Goal: Information Seeking & Learning: Learn about a topic

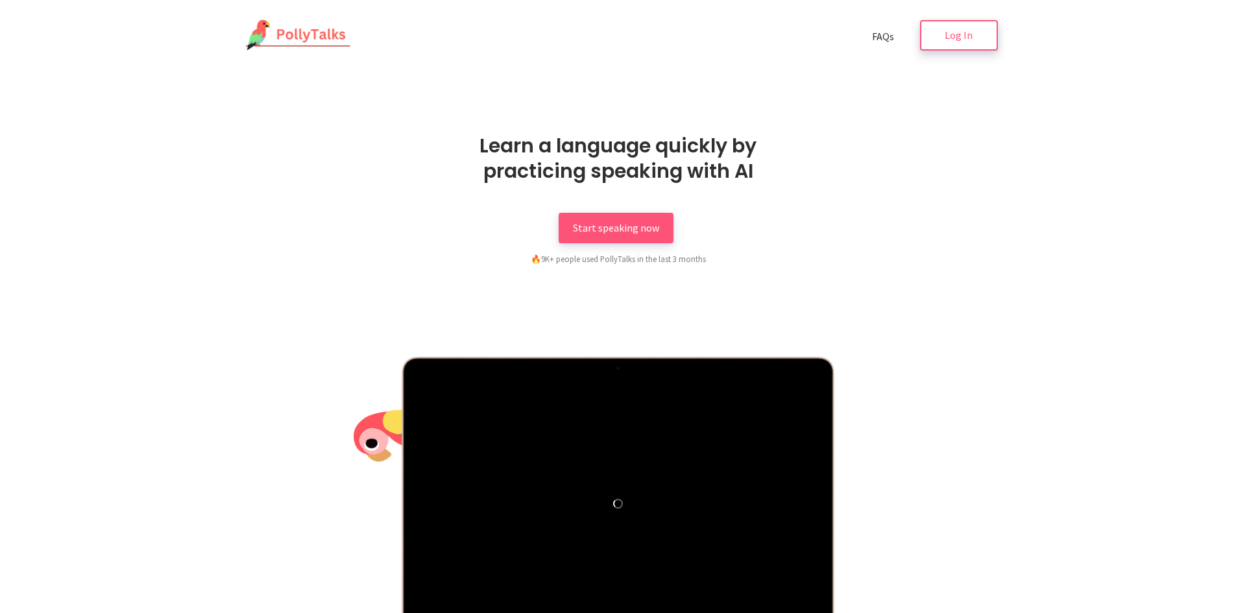
click at [934, 40] on link "Log In" at bounding box center [959, 35] width 78 height 30
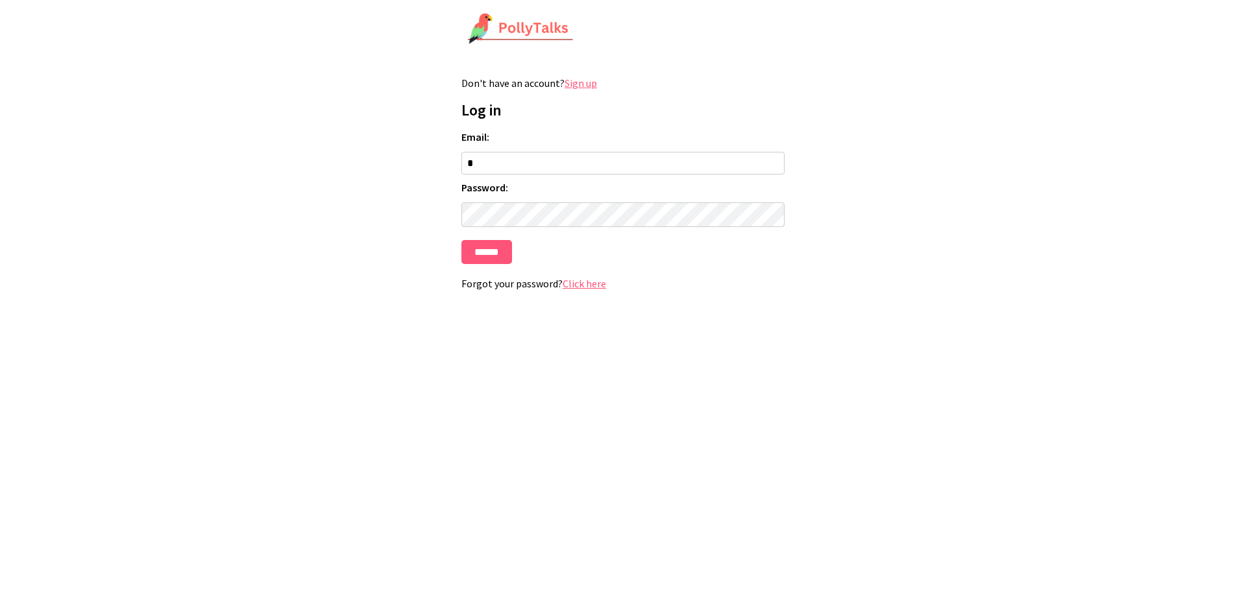
type input "**********"
click at [491, 249] on input "******" at bounding box center [486, 252] width 51 height 24
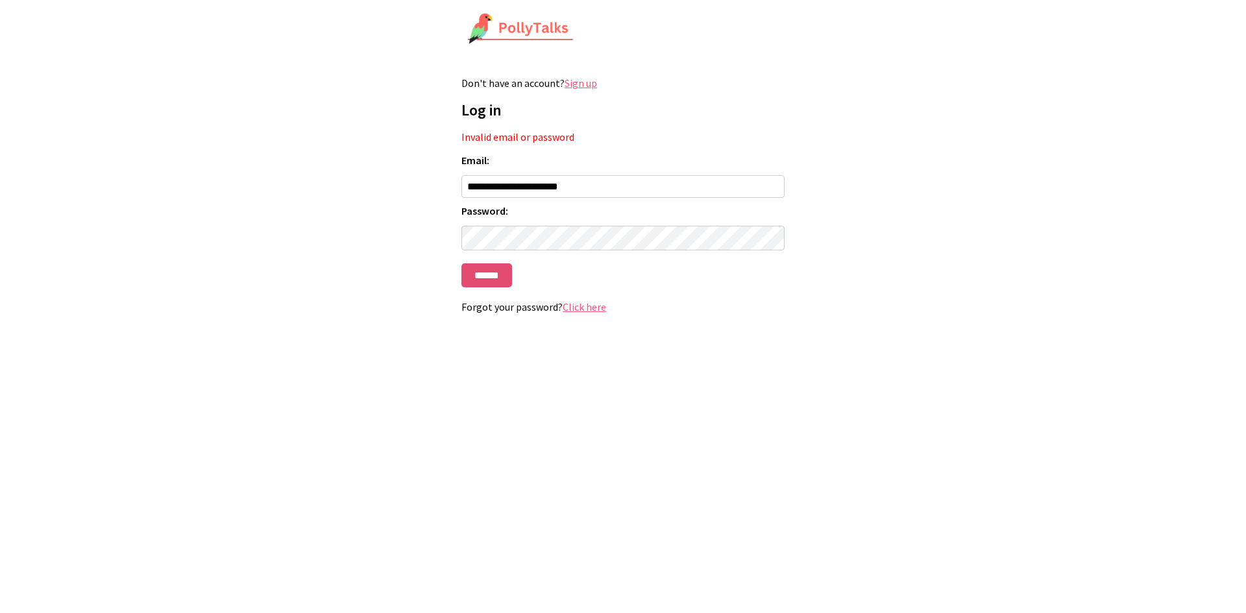
click at [483, 271] on input "******" at bounding box center [486, 275] width 51 height 24
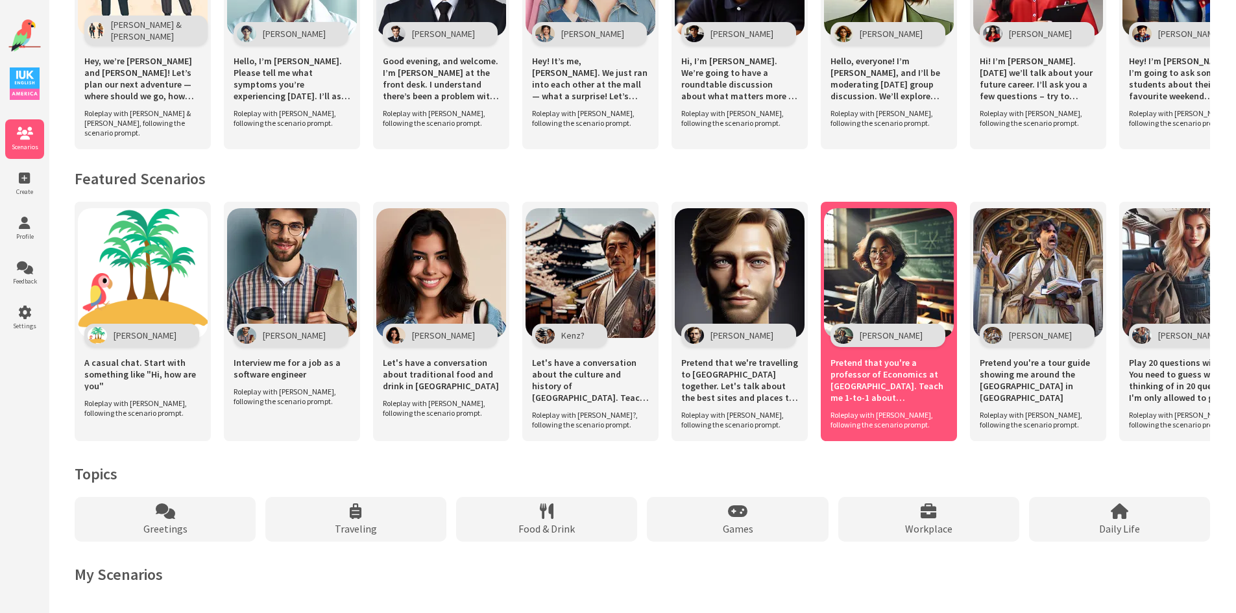
scroll to position [738, 0]
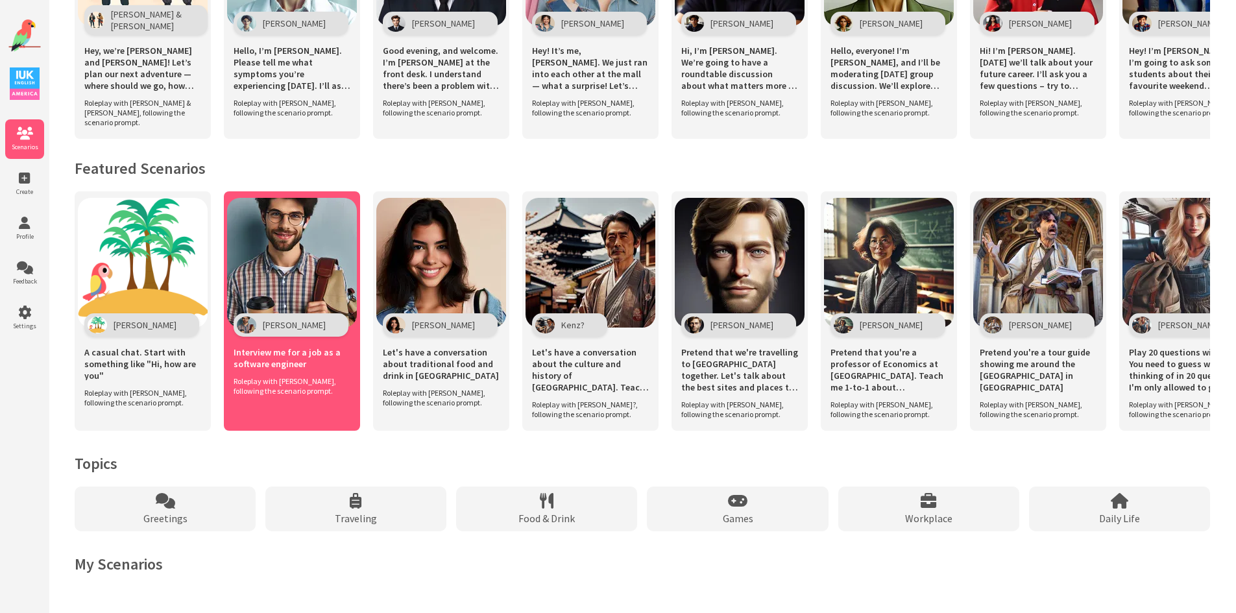
click at [314, 324] on div "Alex" at bounding box center [292, 264] width 130 height 132
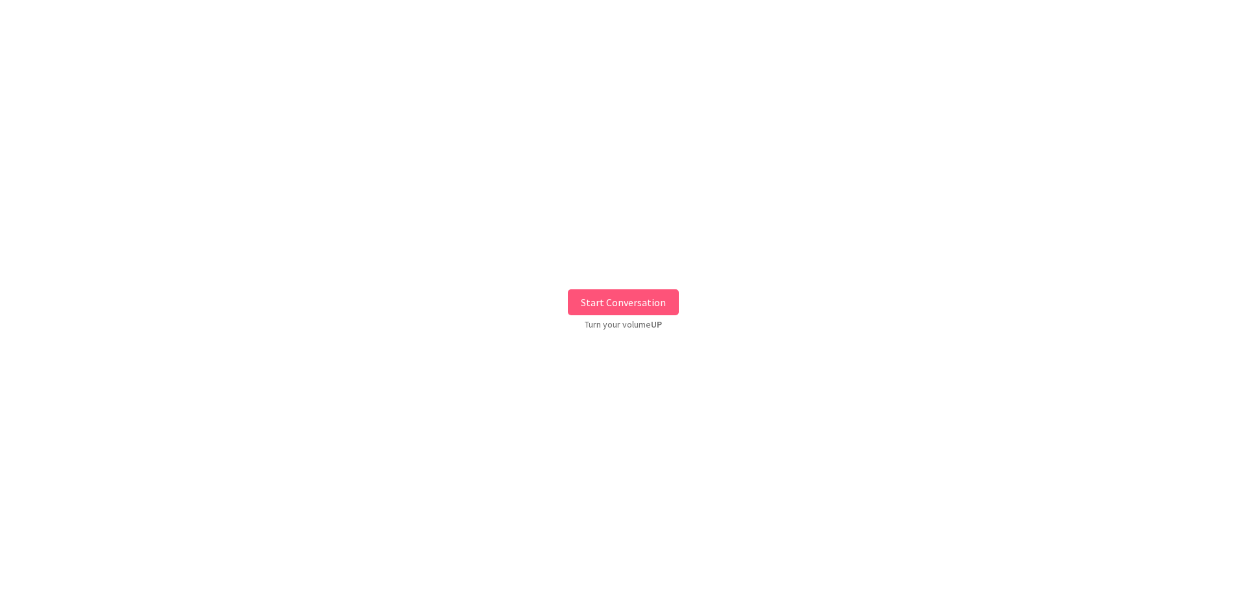
click at [620, 308] on button "Start Conversation" at bounding box center [623, 302] width 111 height 26
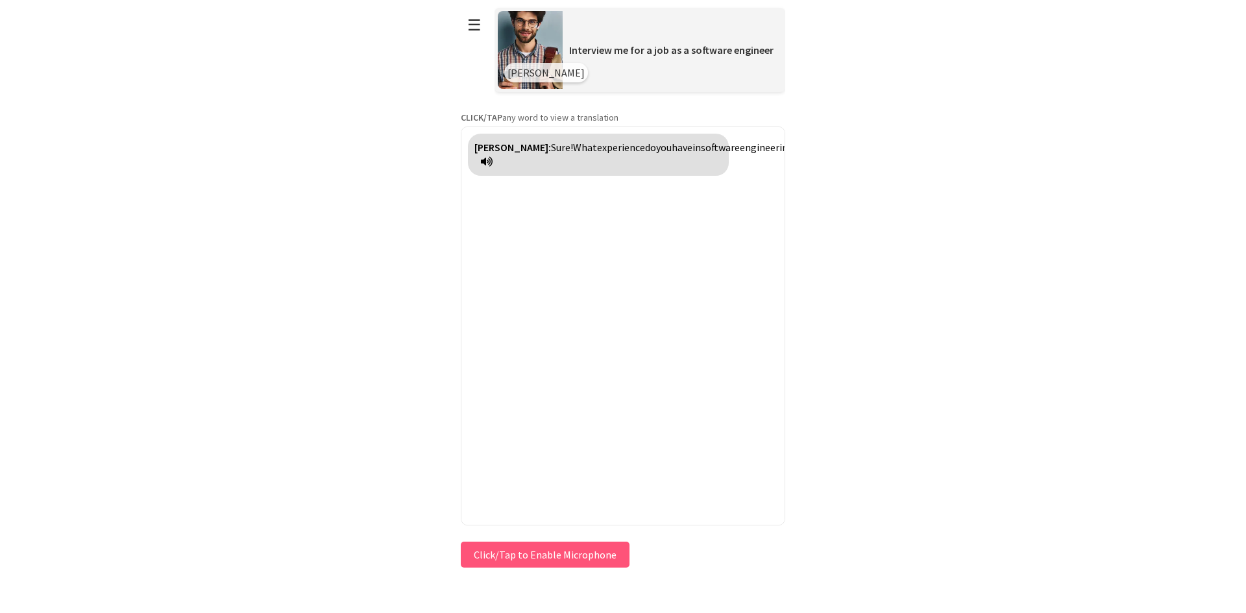
click at [571, 546] on button "Click/Tap to Enable Microphone" at bounding box center [545, 555] width 169 height 26
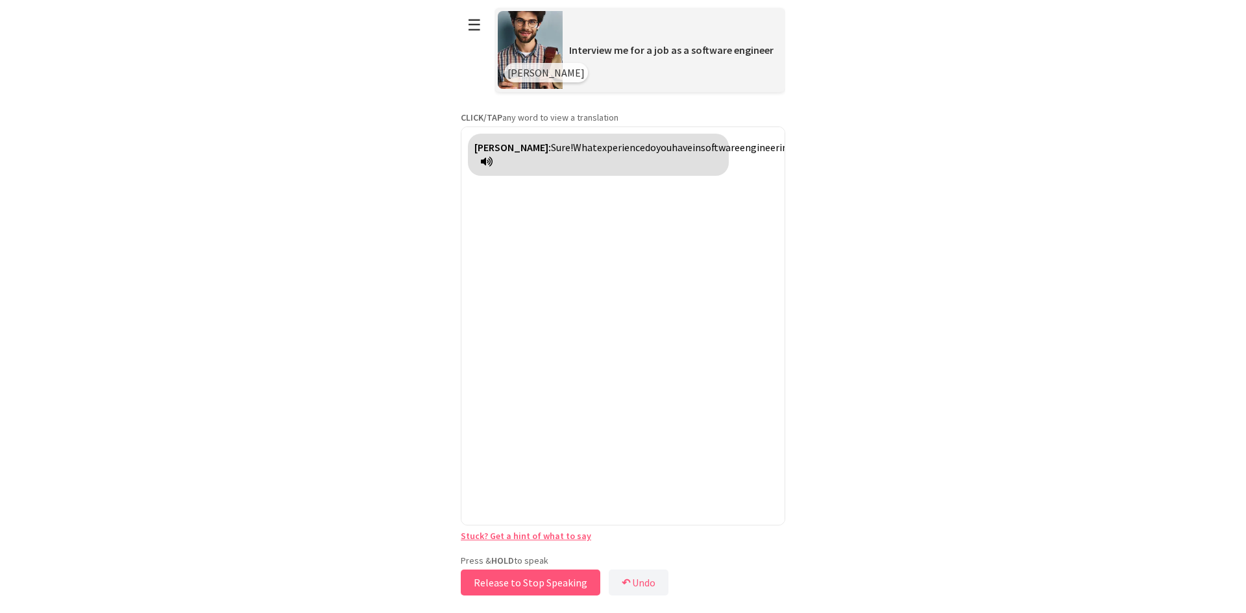
click at [569, 588] on button "Release to Stop Speaking" at bounding box center [530, 583] width 139 height 26
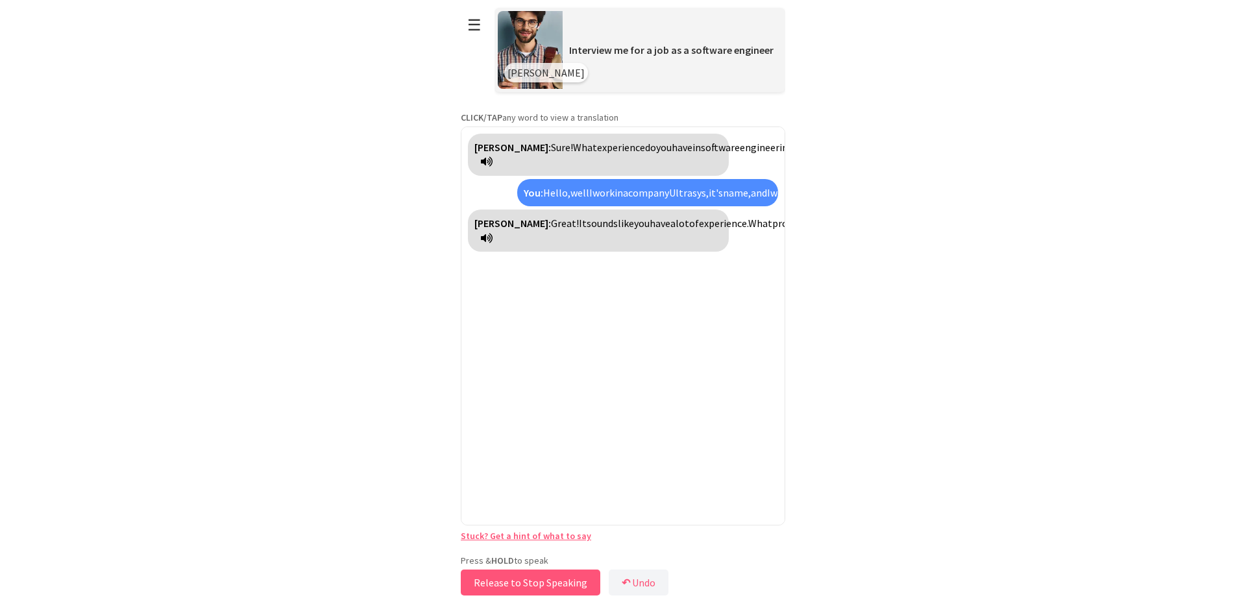
click at [509, 581] on button "Release to Stop Speaking" at bounding box center [530, 583] width 139 height 26
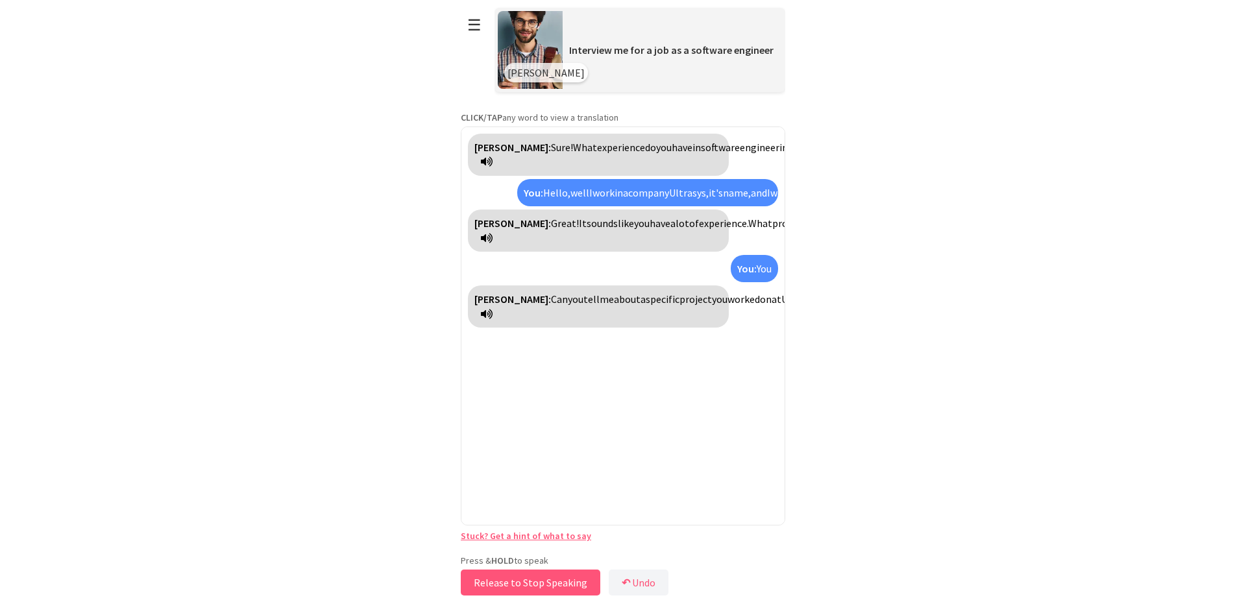
click at [501, 583] on button "Release to Stop Speaking" at bounding box center [530, 583] width 139 height 26
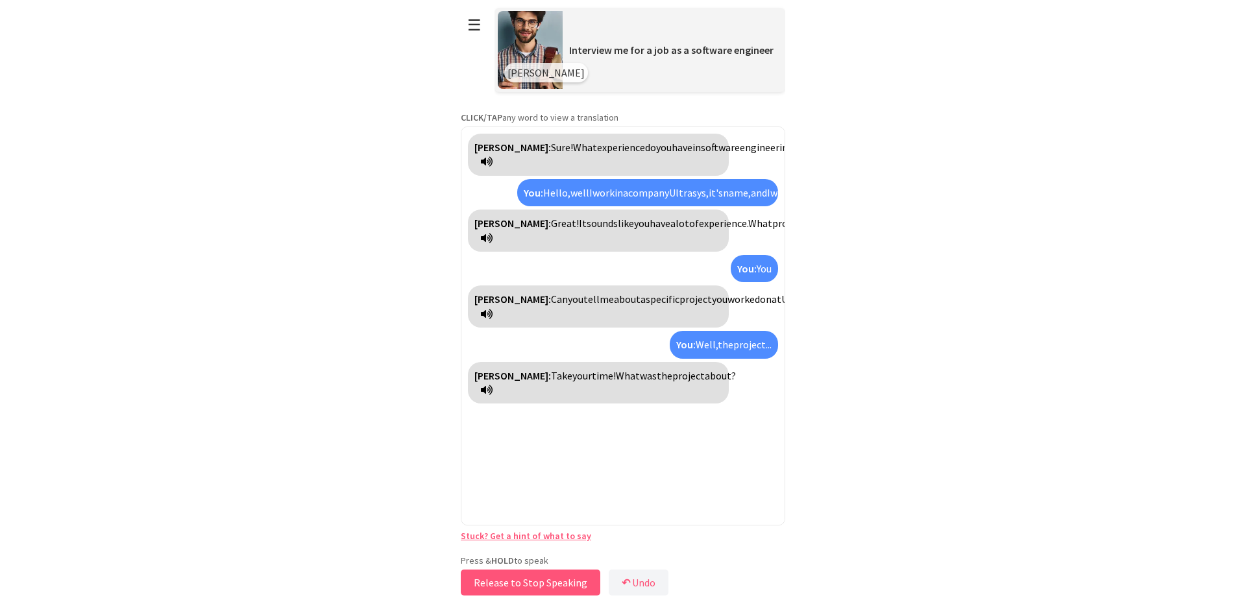
click at [521, 588] on button "Release to Stop Speaking" at bounding box center [530, 583] width 139 height 26
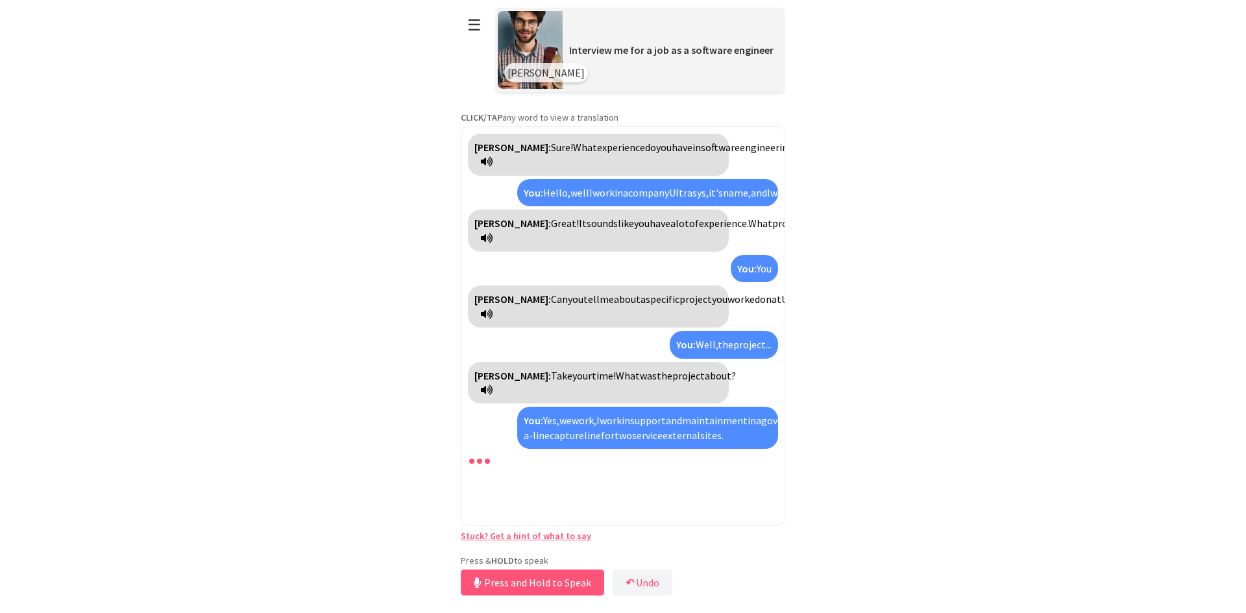
scroll to position [89, 0]
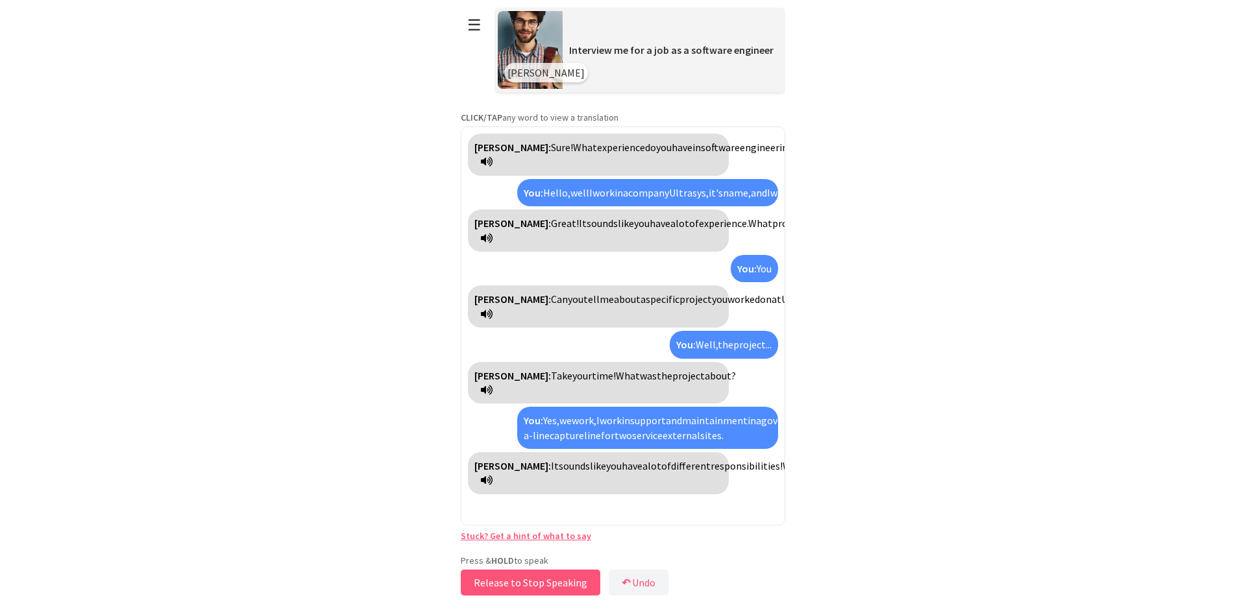
click at [531, 589] on button "Release to Stop Speaking" at bounding box center [530, 583] width 139 height 26
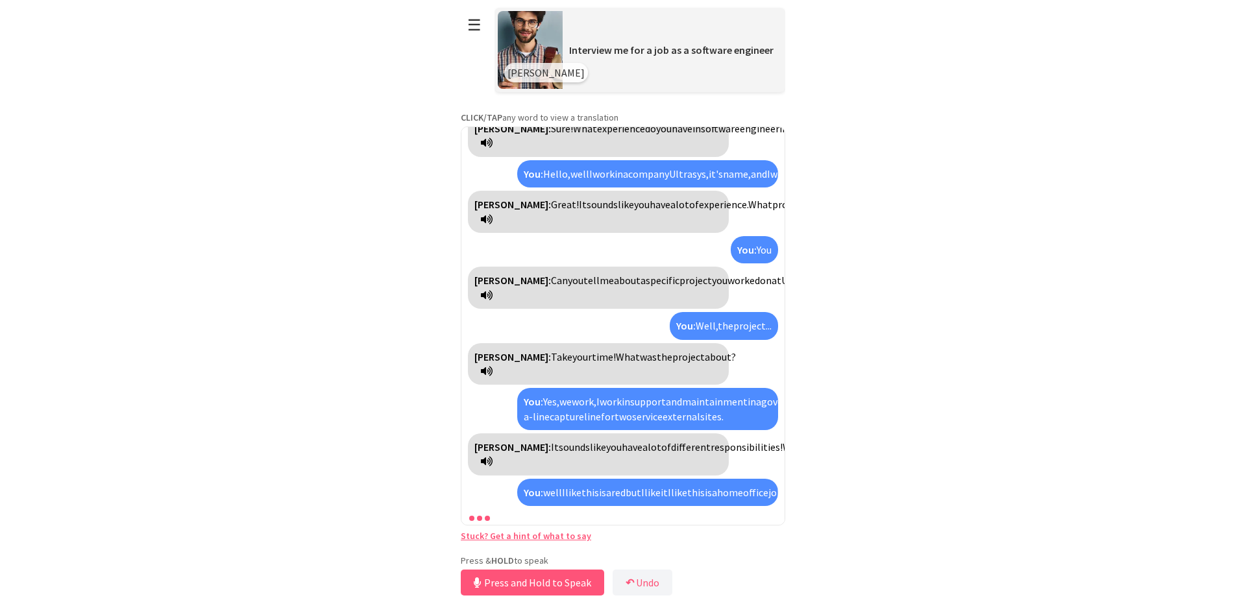
scroll to position [194, 0]
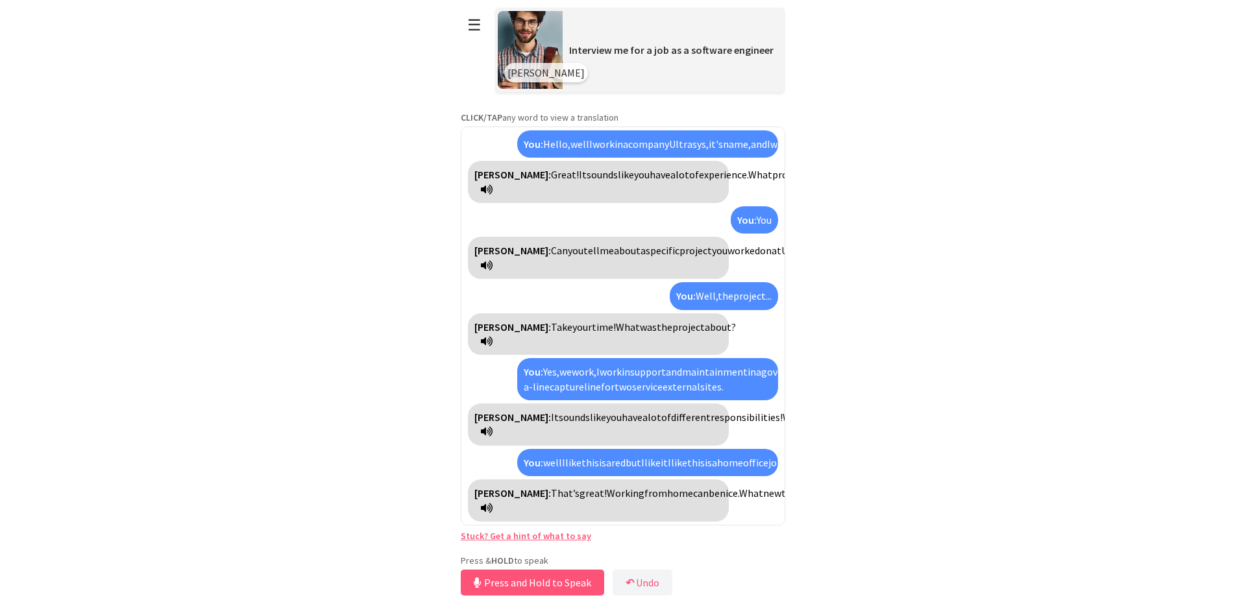
click at [492, 260] on icon at bounding box center [487, 265] width 12 height 10
click at [492, 336] on icon at bounding box center [487, 341] width 12 height 10
click at [710, 411] on span "responsibilities!" at bounding box center [746, 417] width 72 height 13
click at [526, 406] on div "[PERSON_NAME]: It sounds like you have a lot of different ¡Responsabilidades! W…" at bounding box center [598, 425] width 261 height 42
click at [533, 404] on div "[PERSON_NAME]: It sounds like you have a lot of different ¡Responsabilidades! W…" at bounding box center [598, 425] width 261 height 42
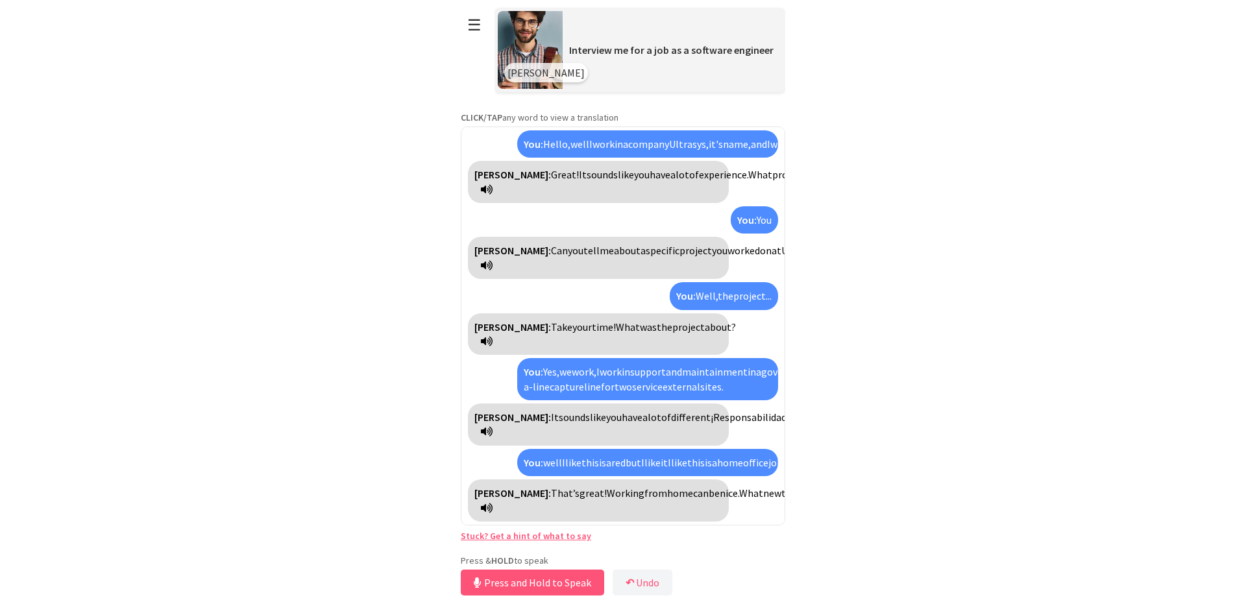
click at [530, 404] on div "[PERSON_NAME]: It sounds like you have a lot of different ¡Responsabilidades! W…" at bounding box center [598, 425] width 261 height 42
click at [492, 426] on icon at bounding box center [487, 431] width 12 height 10
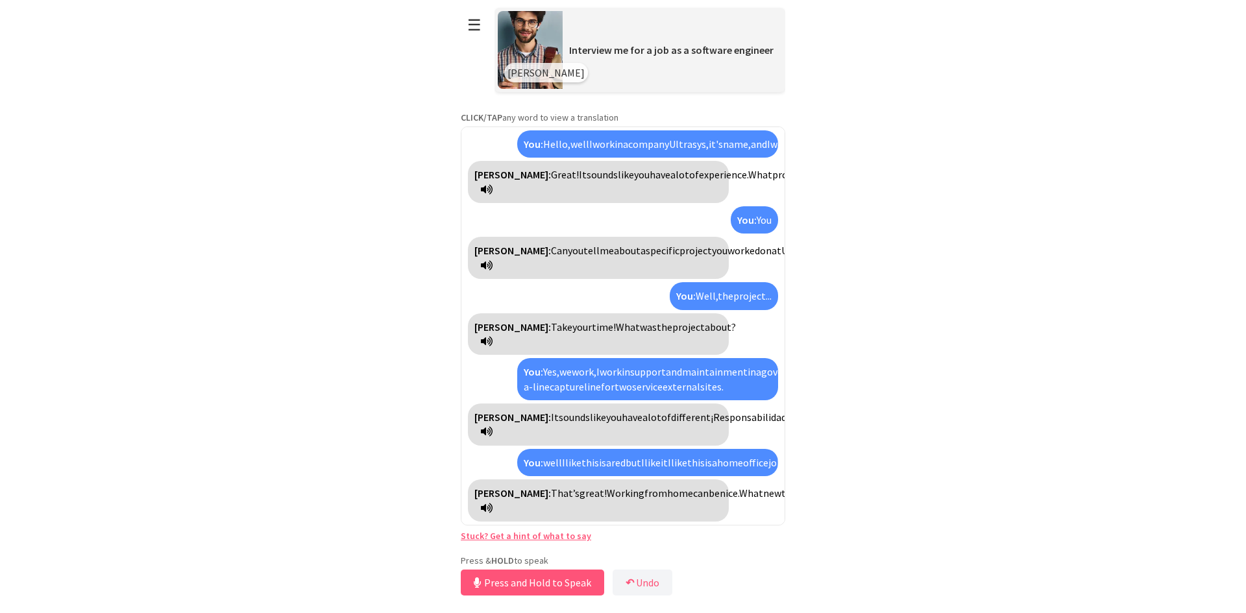
click at [492, 426] on icon at bounding box center [487, 431] width 12 height 10
click at [492, 509] on icon at bounding box center [487, 508] width 12 height 10
click at [492, 510] on icon at bounding box center [487, 508] width 12 height 10
click at [570, 583] on button "Release to Stop Speaking" at bounding box center [530, 583] width 139 height 26
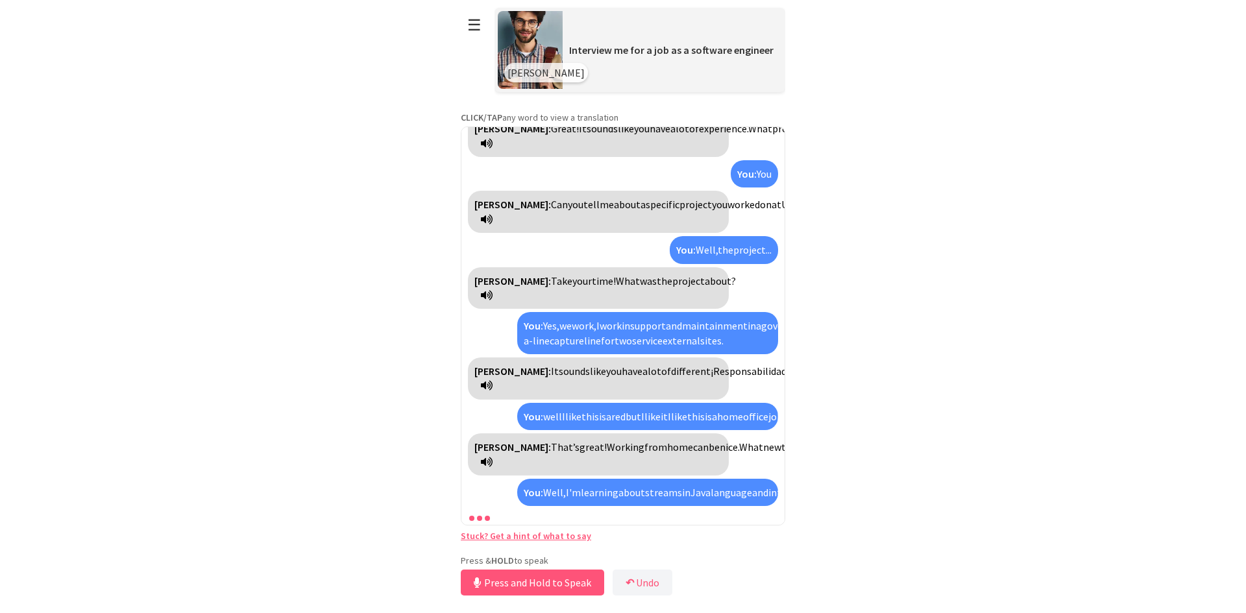
scroll to position [328, 0]
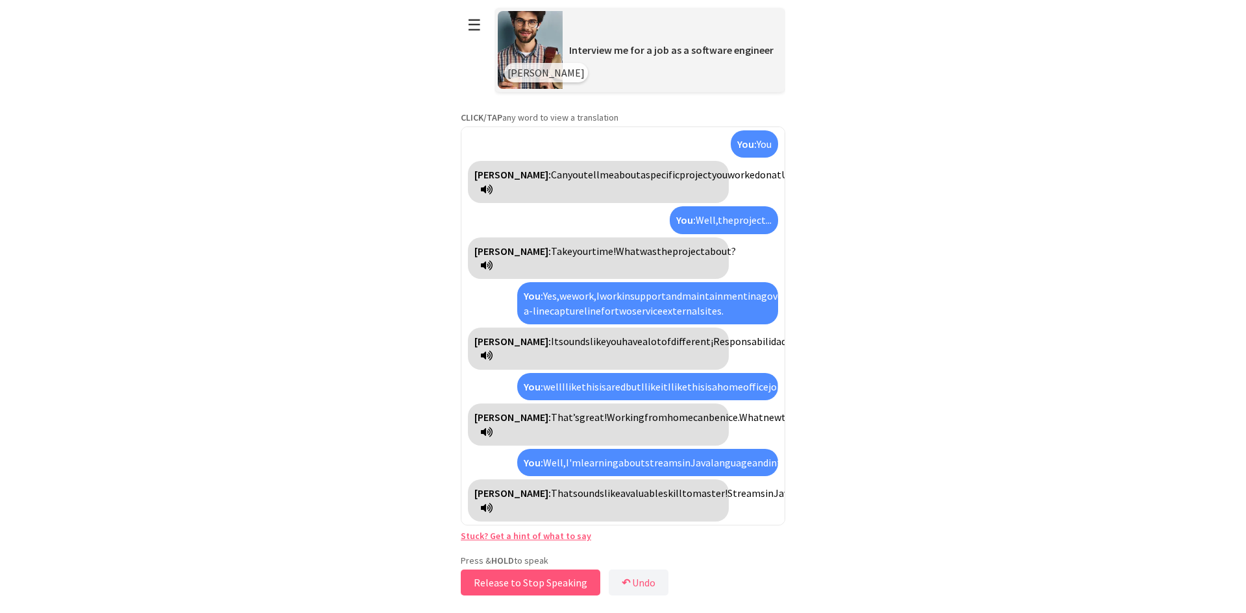
click at [581, 577] on button "Release to Stop Speaking" at bounding box center [530, 583] width 139 height 26
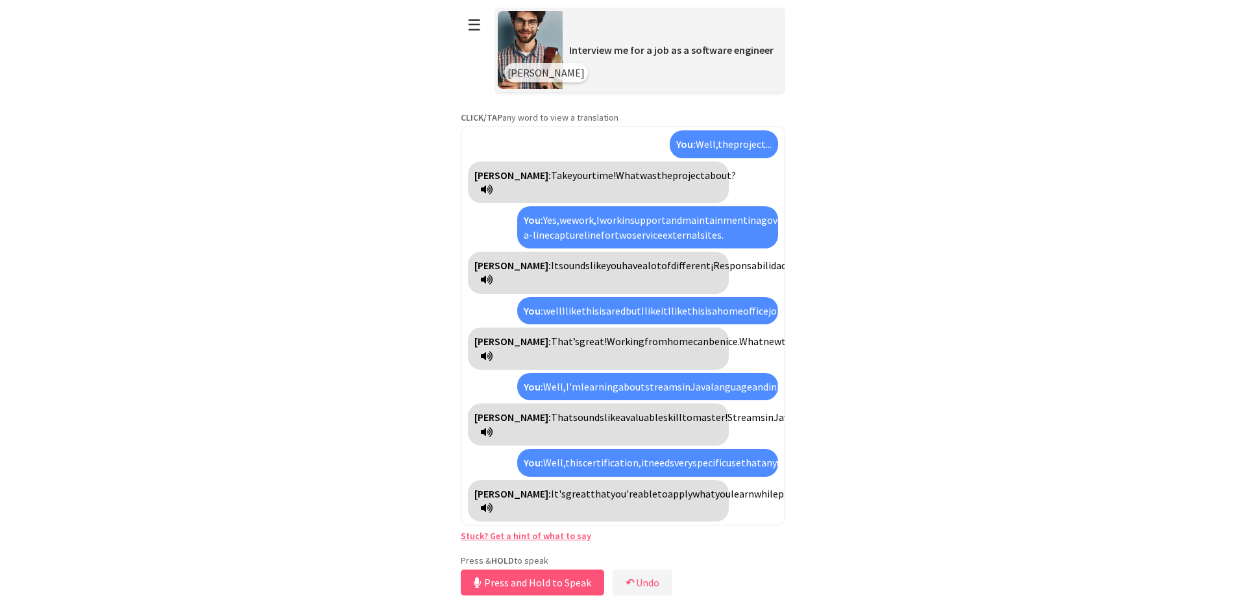
scroll to position [506, 0]
click at [544, 579] on button "Release to Stop Speaking" at bounding box center [530, 583] width 139 height 26
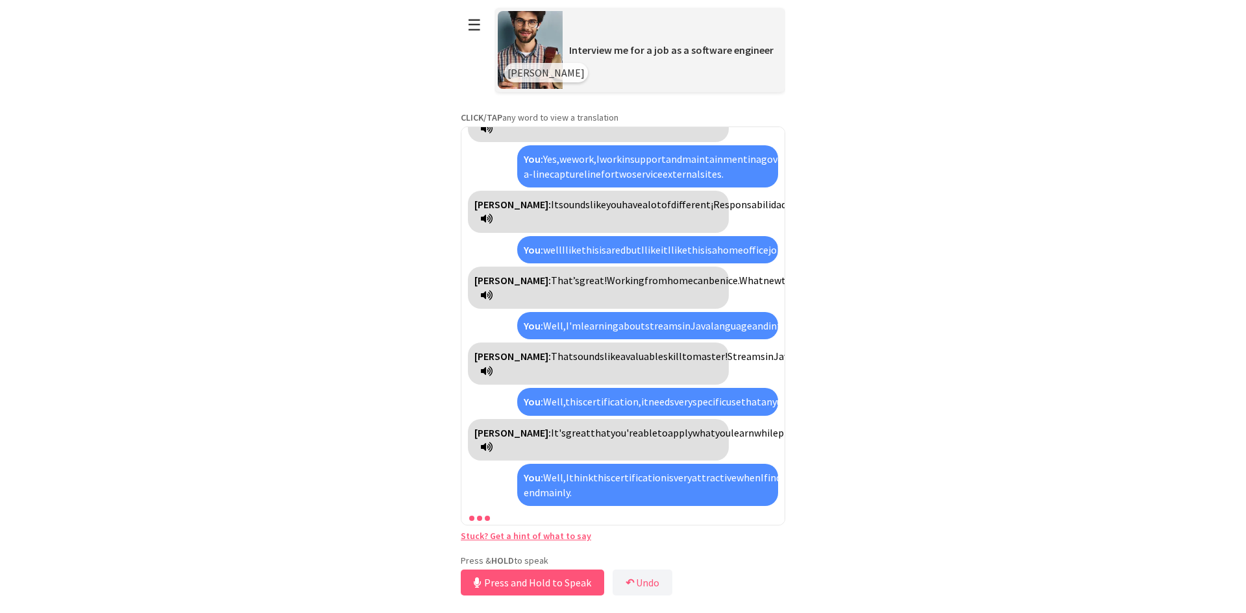
scroll to position [683, 0]
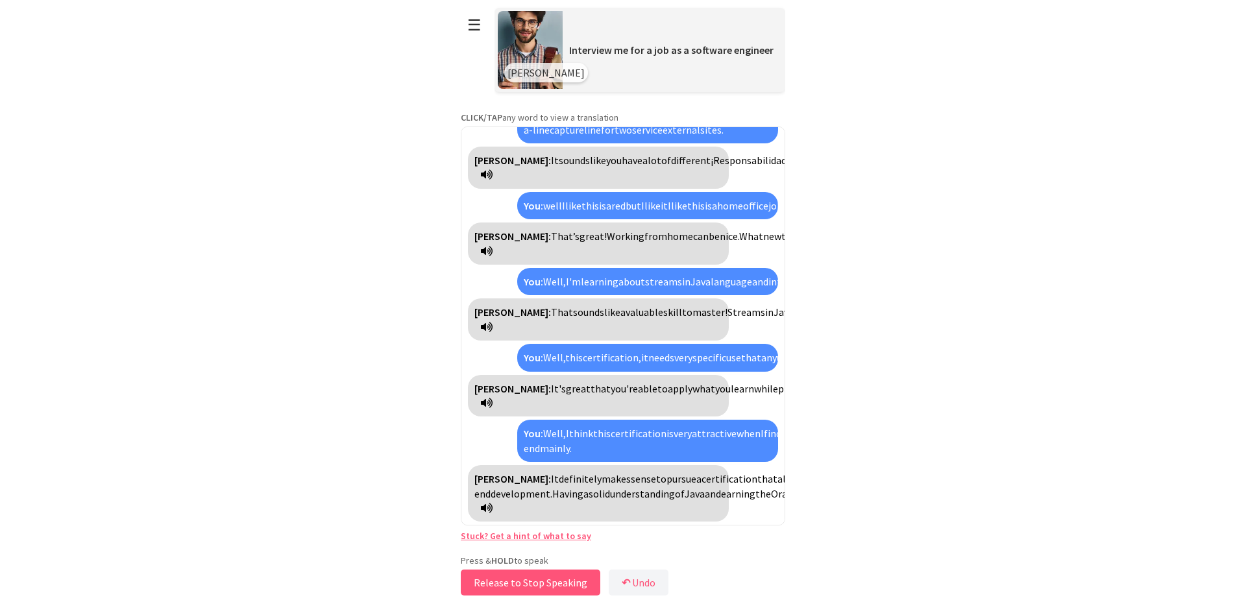
click at [542, 574] on button "Release to Stop Speaking" at bounding box center [530, 583] width 139 height 26
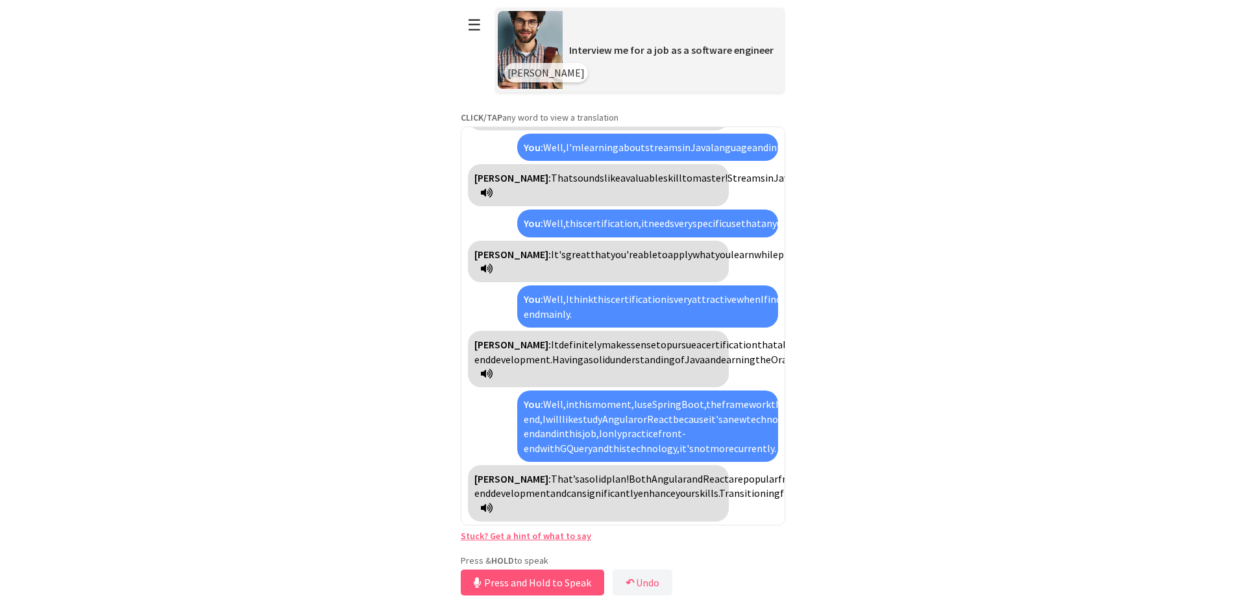
scroll to position [905, 0]
click at [544, 579] on button "Release to Stop Speaking" at bounding box center [530, 583] width 139 height 26
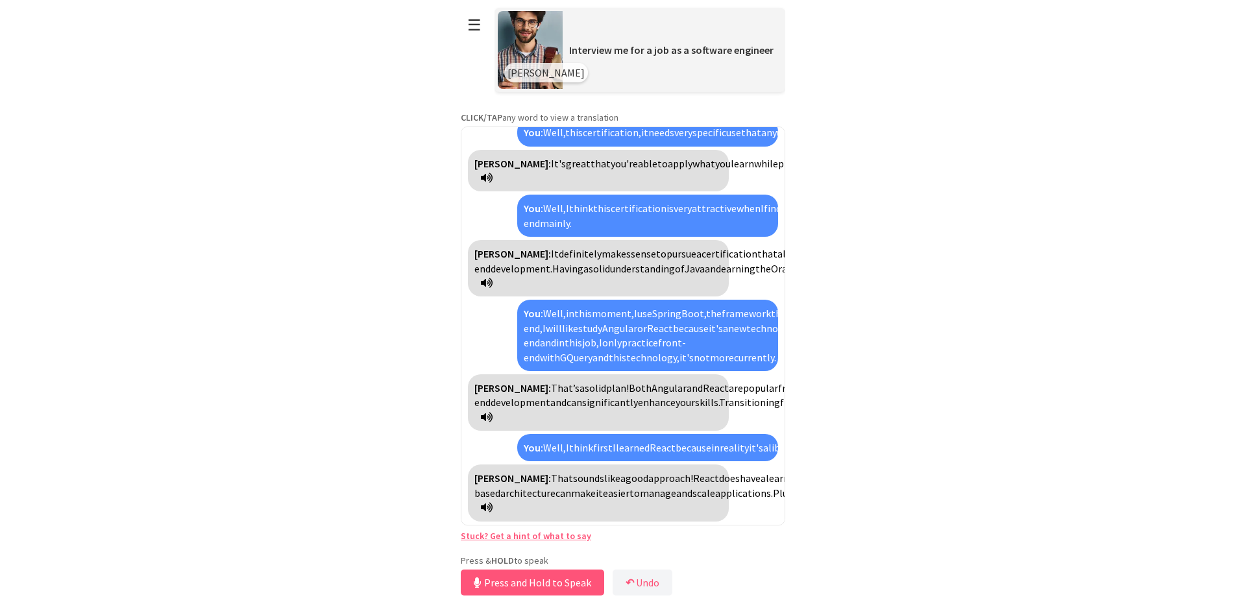
scroll to position [1126, 0]
click at [606, 374] on div "[PERSON_NAME]: That’s a solid plan! Both Angular and React are popular framewor…" at bounding box center [598, 402] width 261 height 56
click at [492, 412] on icon at bounding box center [487, 417] width 12 height 10
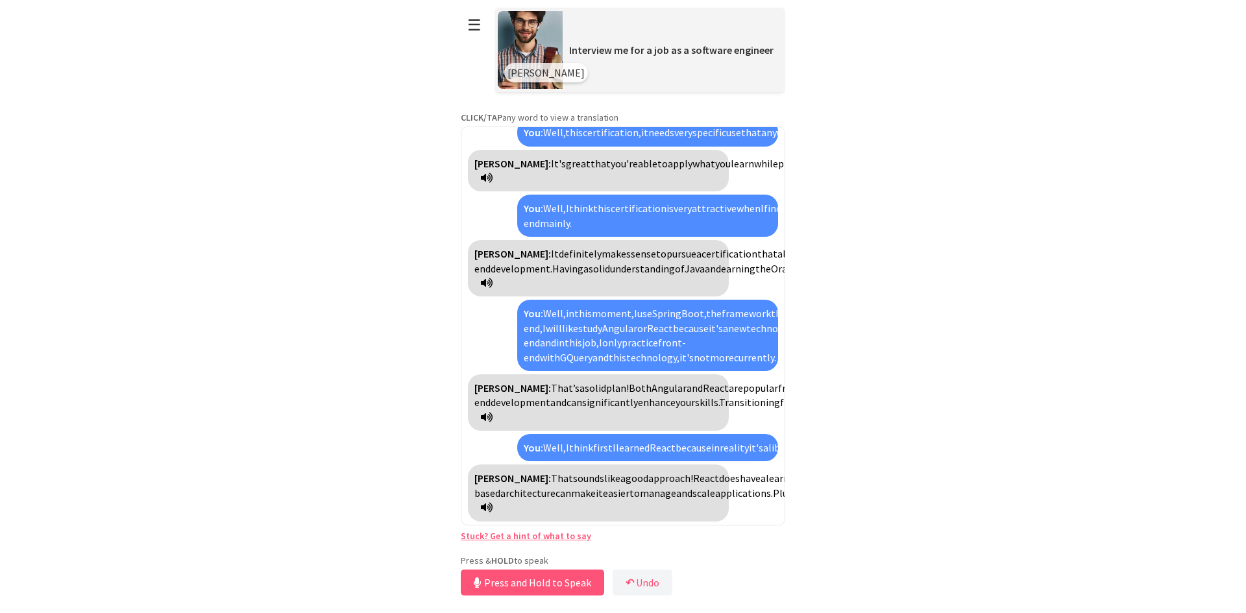
click at [732, 434] on div "You: Well, I think first I learned React because in reality it's a library, not…" at bounding box center [647, 447] width 261 height 27
click at [492, 503] on icon at bounding box center [487, 507] width 12 height 10
click at [552, 577] on button "Release to Stop Speaking" at bounding box center [530, 583] width 139 height 26
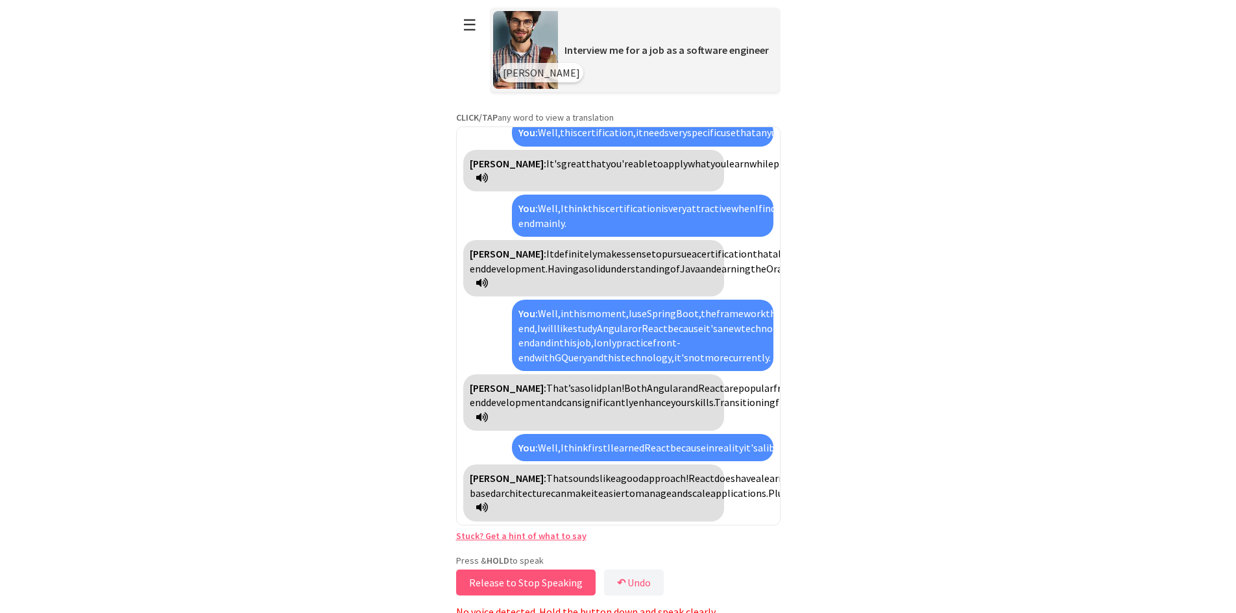
click at [552, 577] on button "Release to Stop Speaking" at bounding box center [525, 583] width 139 height 26
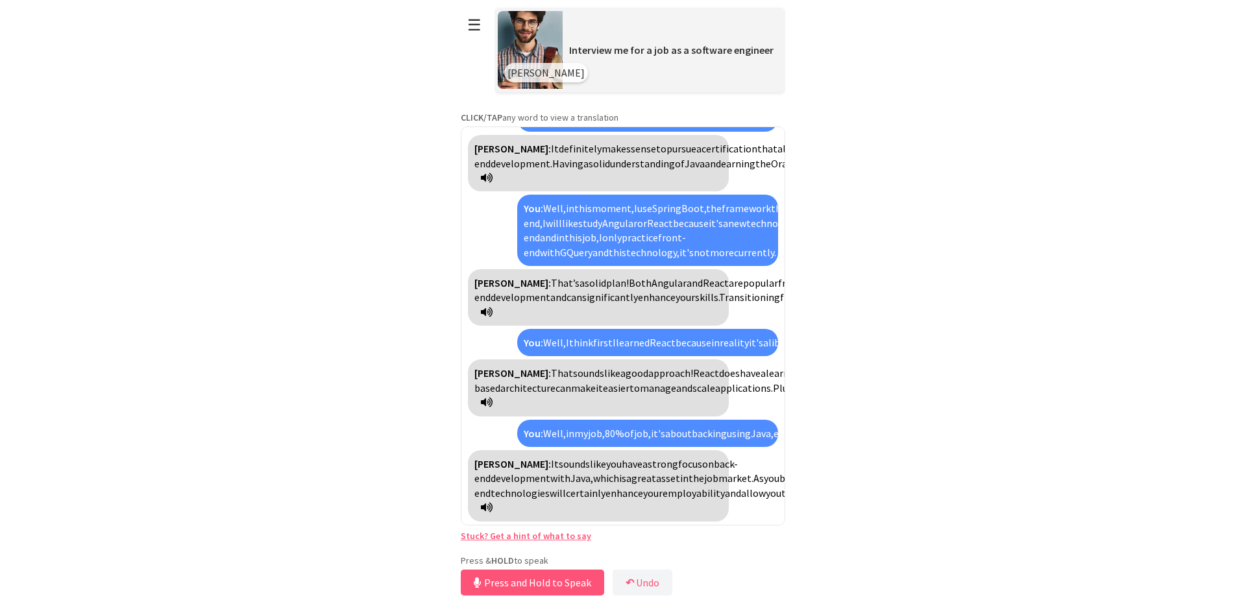
scroll to position [1405, 0]
click at [492, 507] on icon at bounding box center [487, 507] width 12 height 10
click at [536, 576] on button "Release to Stop Speaking" at bounding box center [530, 583] width 139 height 26
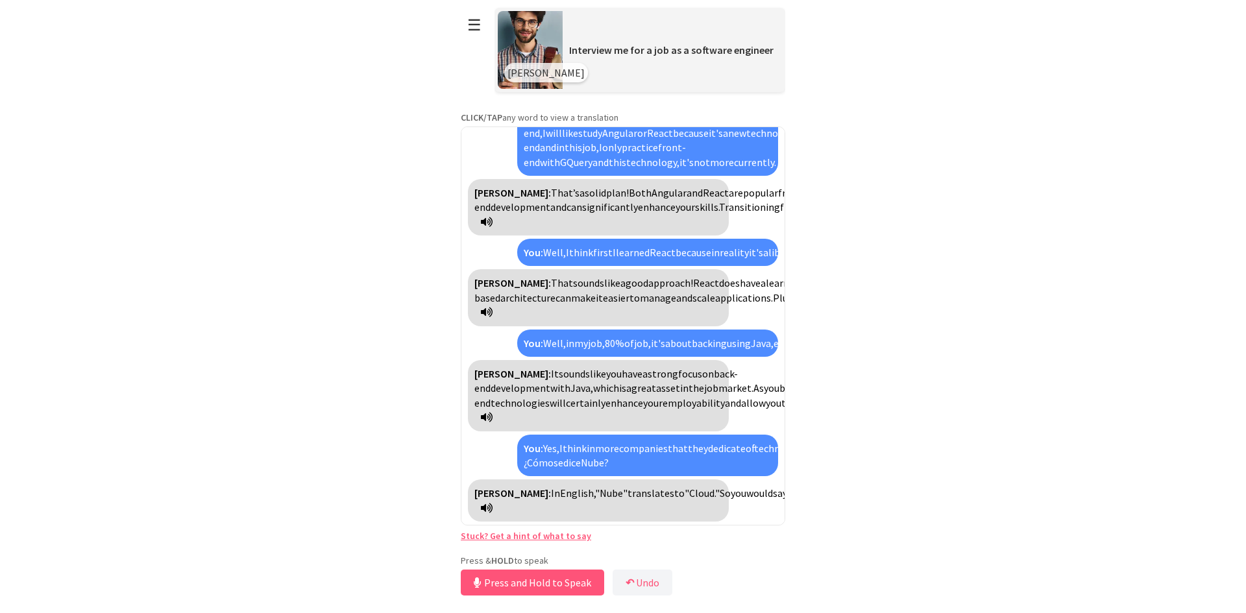
scroll to position [1642, 0]
drag, startPoint x: 581, startPoint y: 570, endPoint x: 572, endPoint y: 583, distance: 16.0
click at [572, 583] on button "Release to Stop Speaking" at bounding box center [530, 583] width 139 height 26
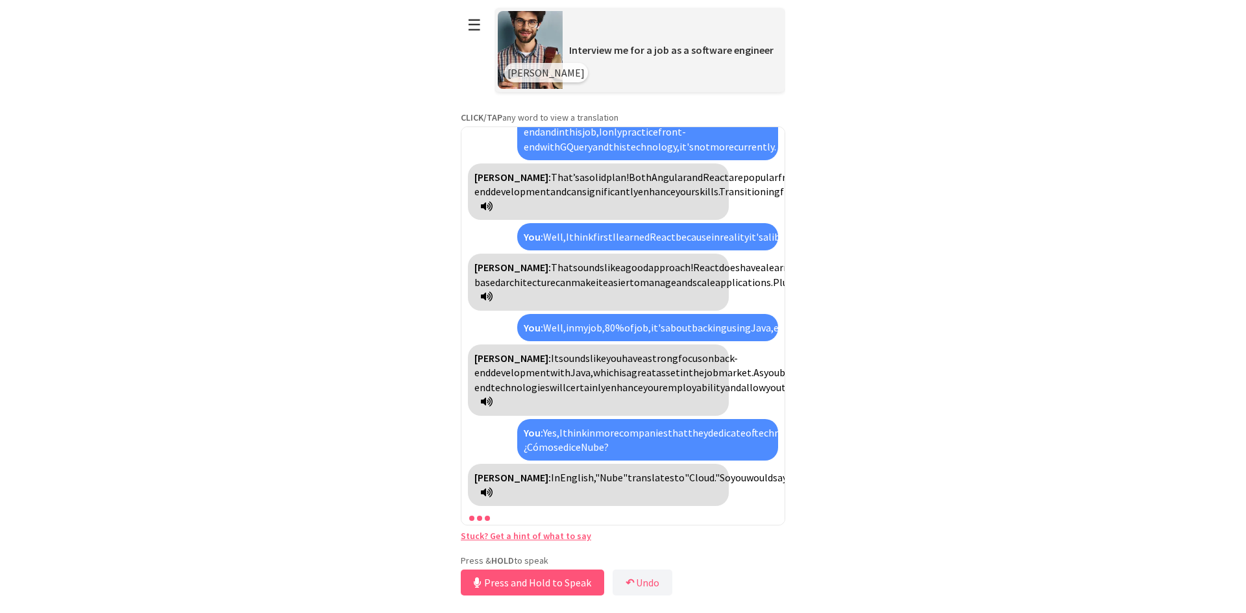
click at [657, 489] on div "[PERSON_NAME]: Sure! What experience do you have in software engineering? You: …" at bounding box center [623, 326] width 324 height 399
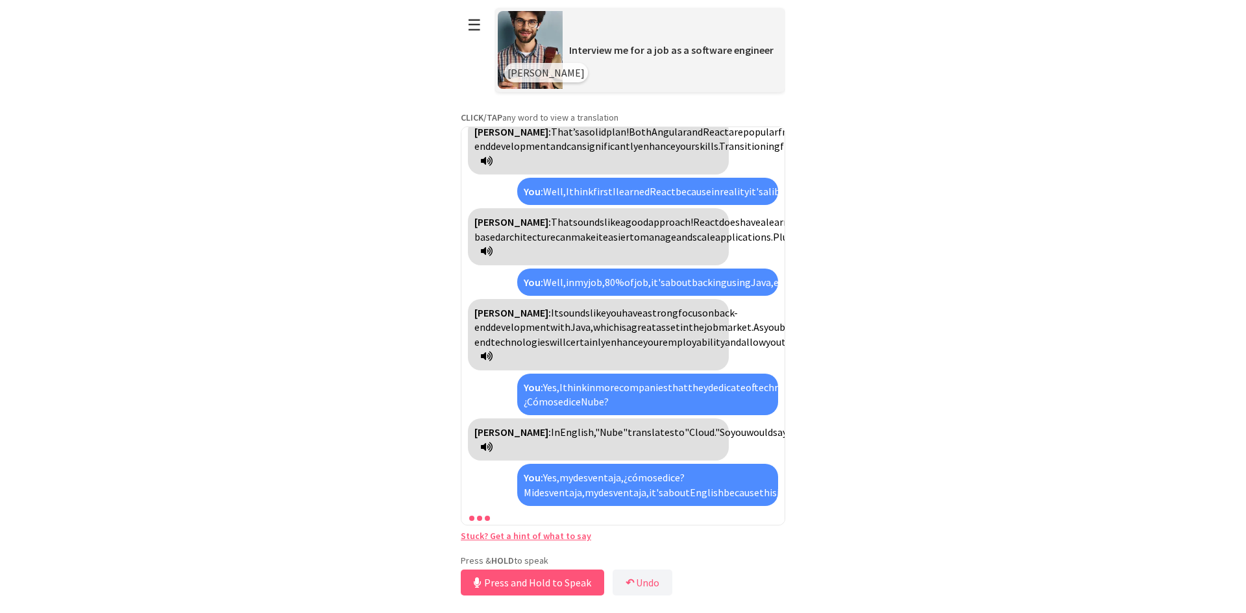
scroll to position [1775, 0]
click at [492, 442] on icon at bounding box center [487, 447] width 12 height 10
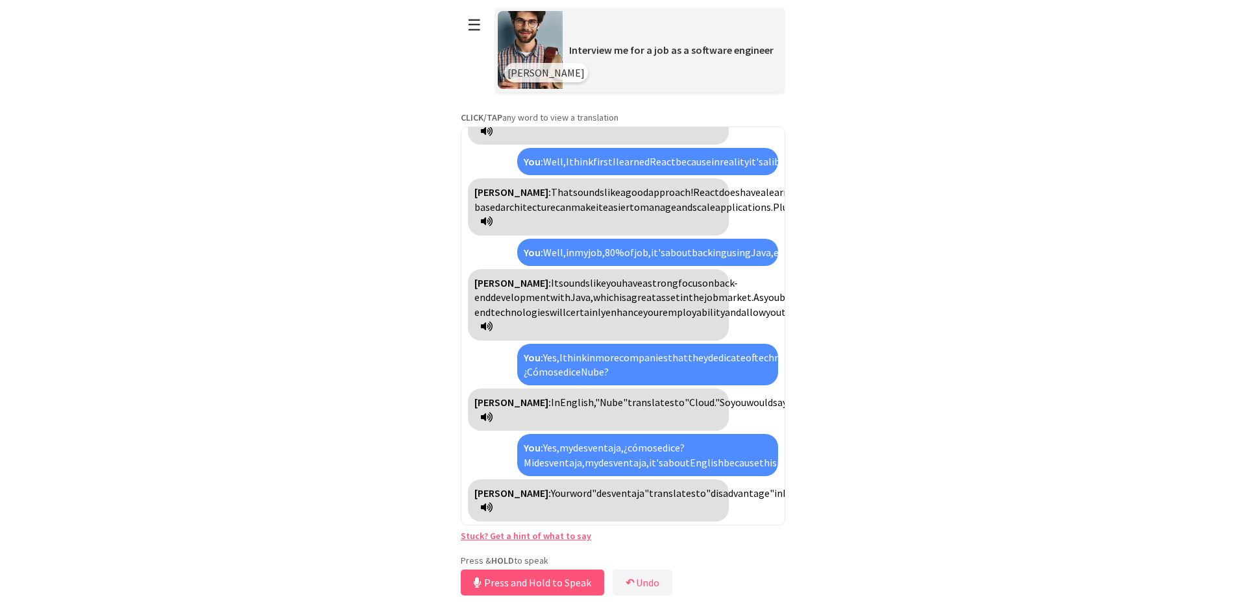
scroll to position [1979, 0]
click at [566, 576] on button "Release to Stop Speaking" at bounding box center [530, 583] width 139 height 26
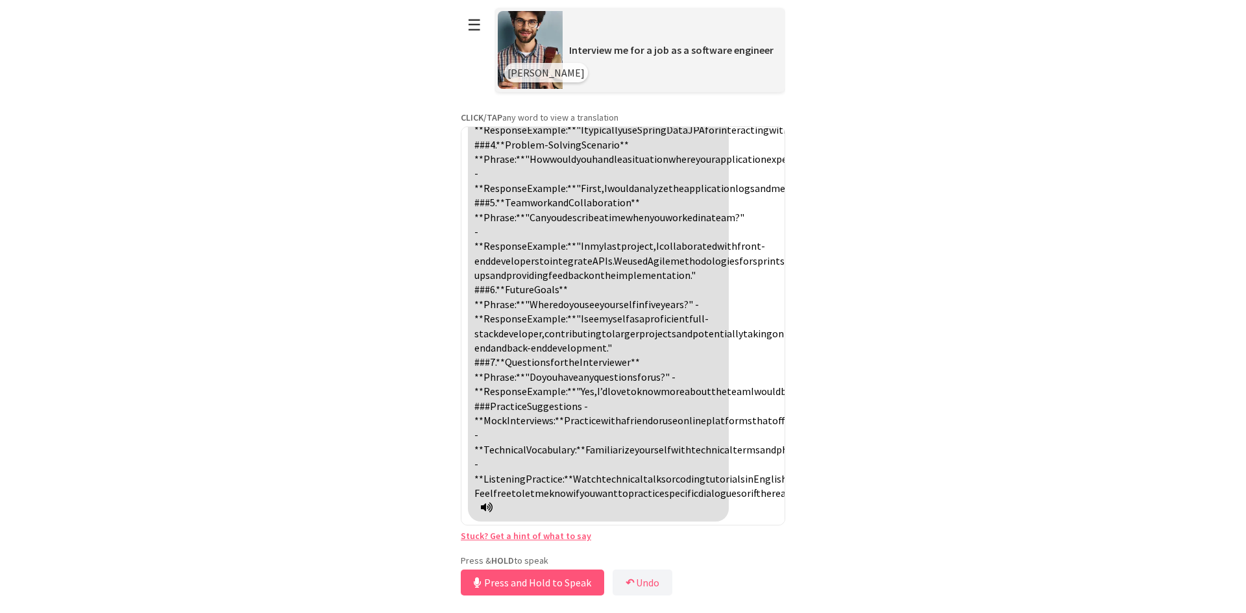
scroll to position [2898, 0]
click at [492, 502] on icon at bounding box center [487, 507] width 12 height 10
click at [492, 503] on icon at bounding box center [487, 507] width 12 height 10
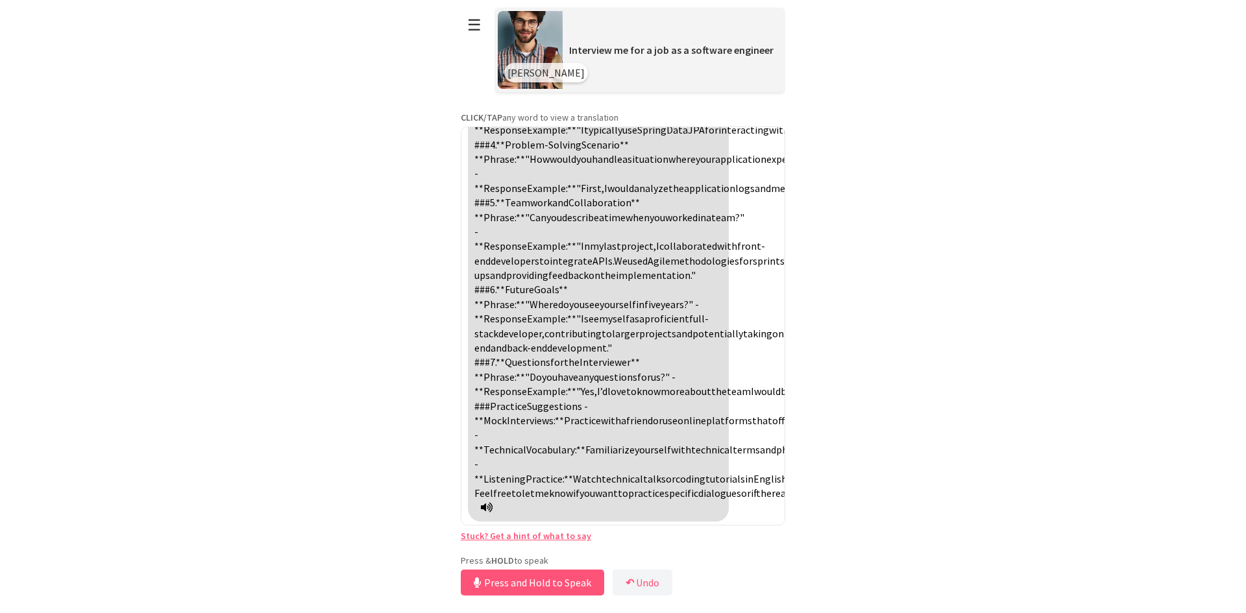
click at [469, 18] on button "☰" at bounding box center [474, 24] width 27 height 33
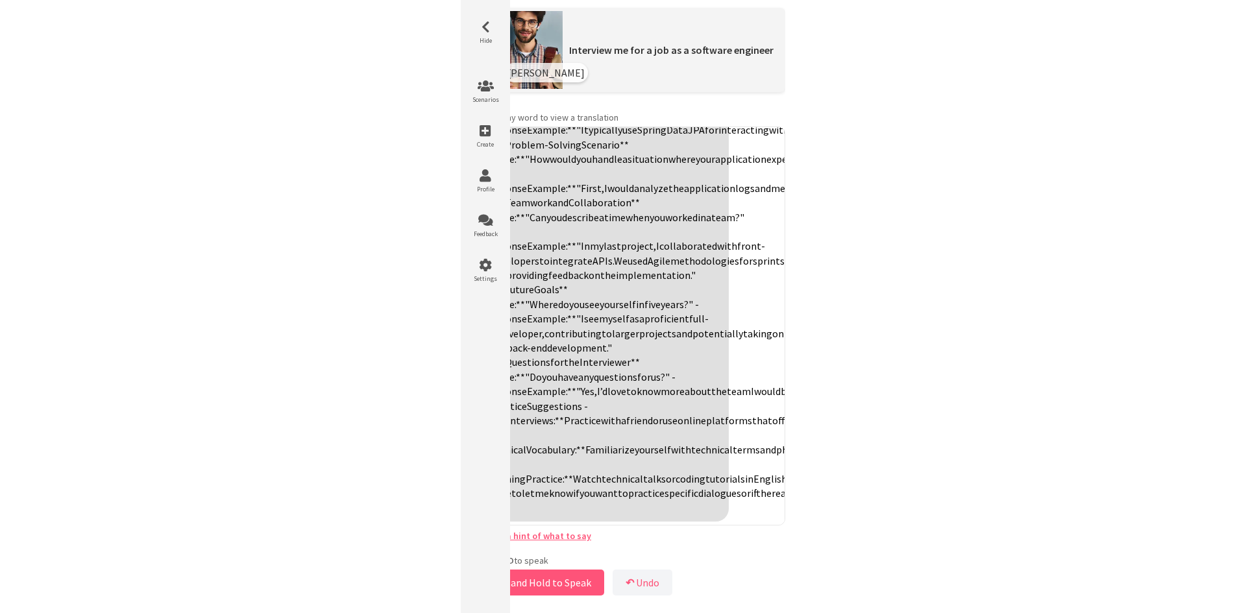
click at [847, 253] on html "**********" at bounding box center [623, 306] width 1246 height 613
click at [742, 329] on div "[PERSON_NAME]: Sure! What experience do you have in software engineering? You: …" at bounding box center [623, 326] width 324 height 399
click at [879, 145] on html "**********" at bounding box center [623, 306] width 1246 height 613
click at [485, 42] on span "Hide" at bounding box center [485, 40] width 39 height 8
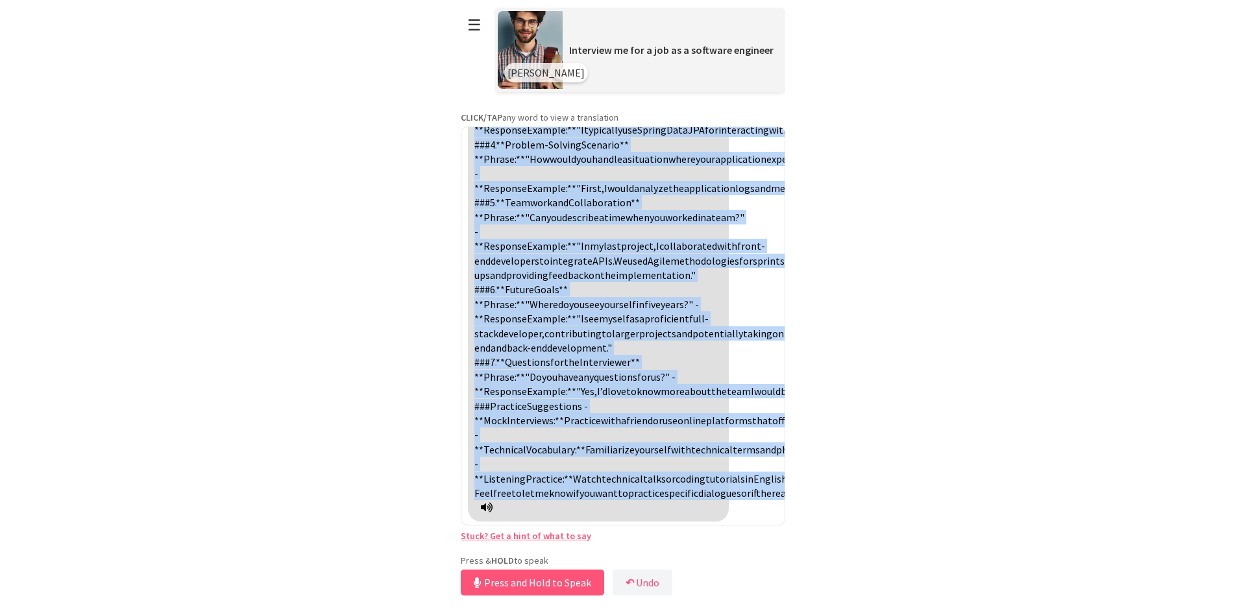
scroll to position [2314, 0]
drag, startPoint x: 657, startPoint y: 504, endPoint x: 470, endPoint y: 247, distance: 318.2
click at [470, 247] on div "[PERSON_NAME]: Absolutely! Here are some common phrases and scenarios you might…" at bounding box center [598, 224] width 261 height 594
copy div "[PERSON_NAME]: Absolutely! Here are some common phrases and scenarios you might…"
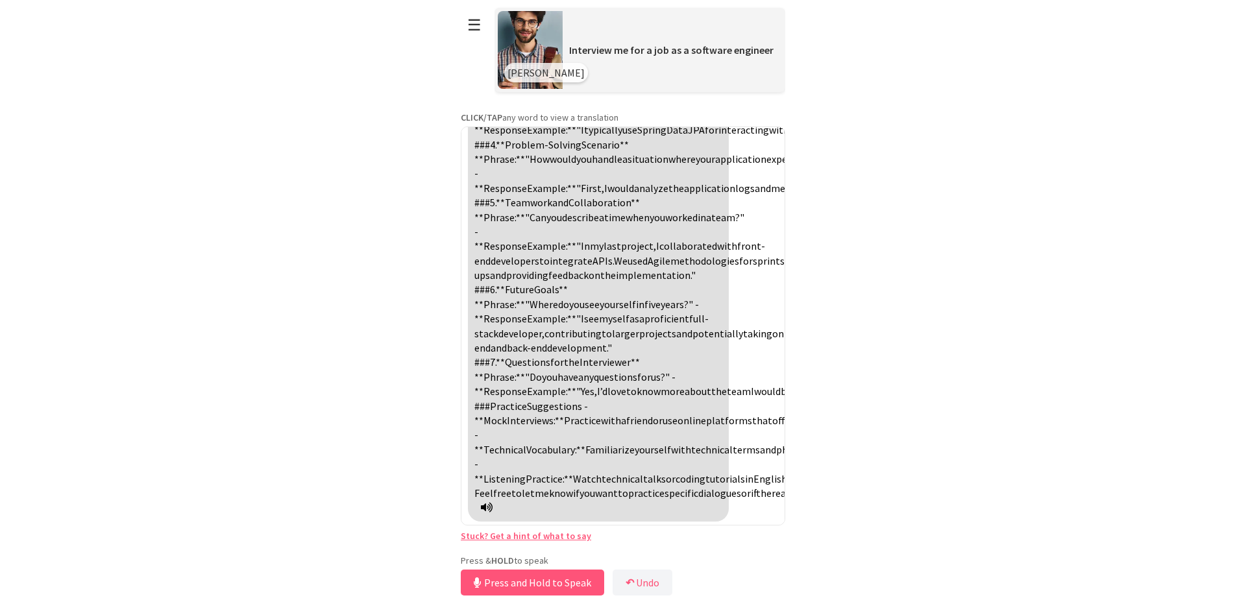
click at [681, 502] on div "[PERSON_NAME]: Absolutely! Here are some common phrases and scenarios you might…" at bounding box center [598, 224] width 261 height 594
click at [492, 503] on icon at bounding box center [487, 507] width 12 height 10
click at [492, 505] on icon at bounding box center [487, 507] width 12 height 10
click at [527, 195] on span "**Response" at bounding box center [500, 188] width 53 height 13
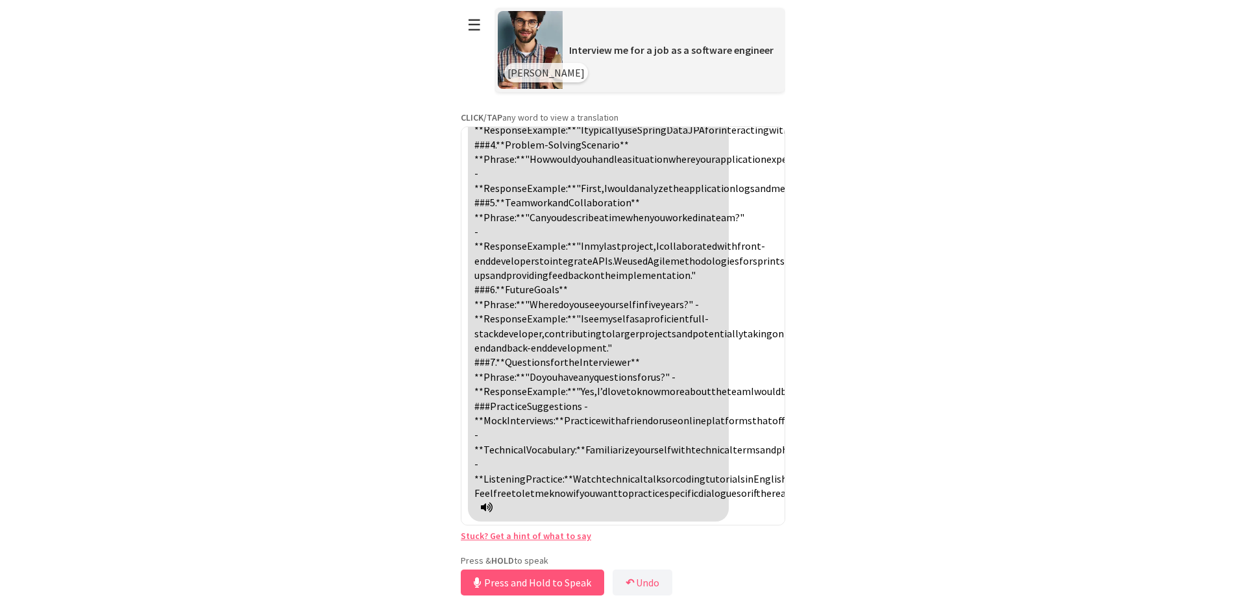
scroll to position [2898, 0]
click at [492, 505] on icon at bounding box center [487, 507] width 12 height 10
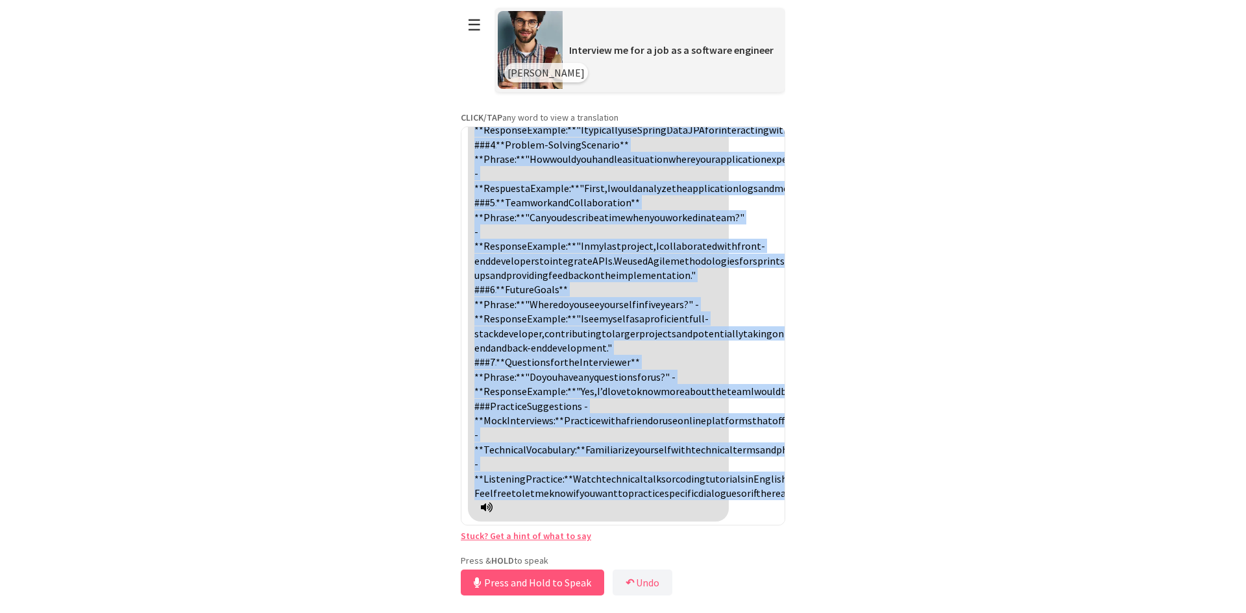
click at [492, 504] on icon at bounding box center [487, 507] width 12 height 10
click at [492, 505] on icon at bounding box center [487, 507] width 12 height 10
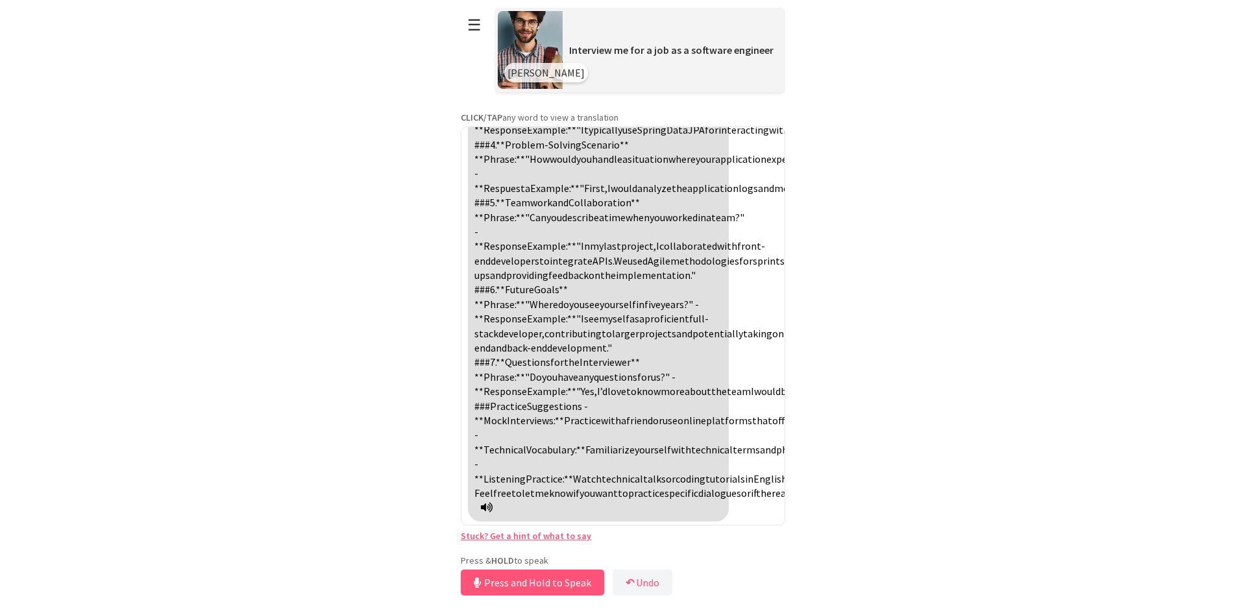
click at [697, 537] on div "**********" at bounding box center [623, 299] width 324 height 599
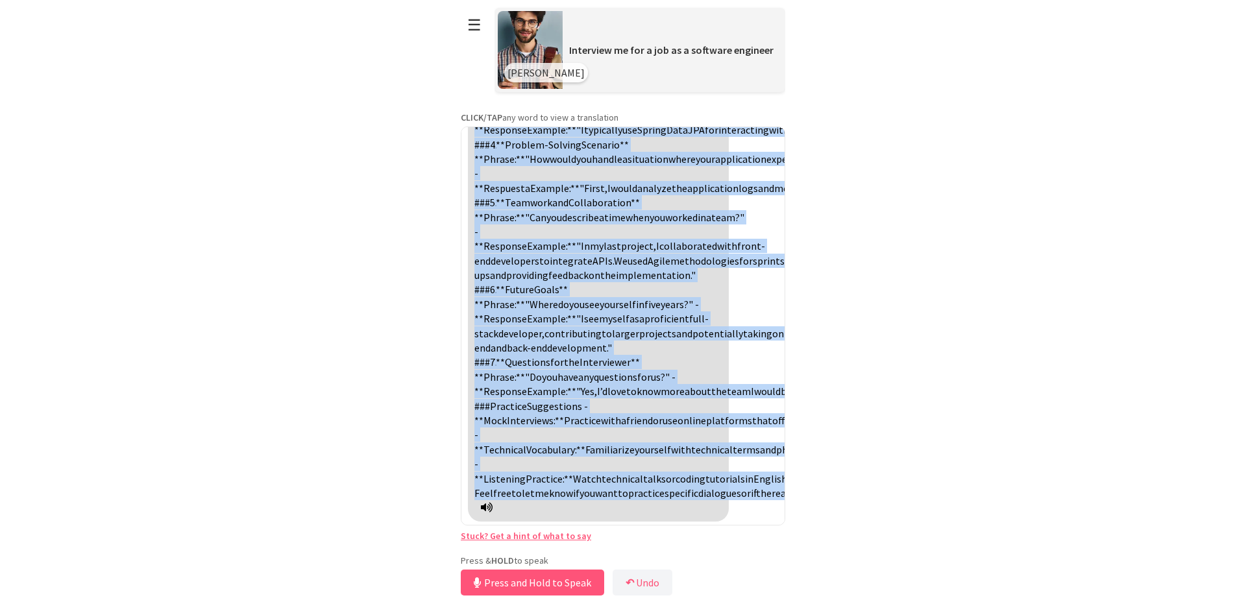
scroll to position [2249, 0]
drag, startPoint x: 661, startPoint y: 508, endPoint x: 496, endPoint y: 311, distance: 257.0
click at [496, 311] on div "[PERSON_NAME]: Absolutely! Here are some common phrases and scenarios you might…" at bounding box center [598, 224] width 261 height 594
copy div "Absolutely! Here are some common phrases and scenarios you might encounter duri…"
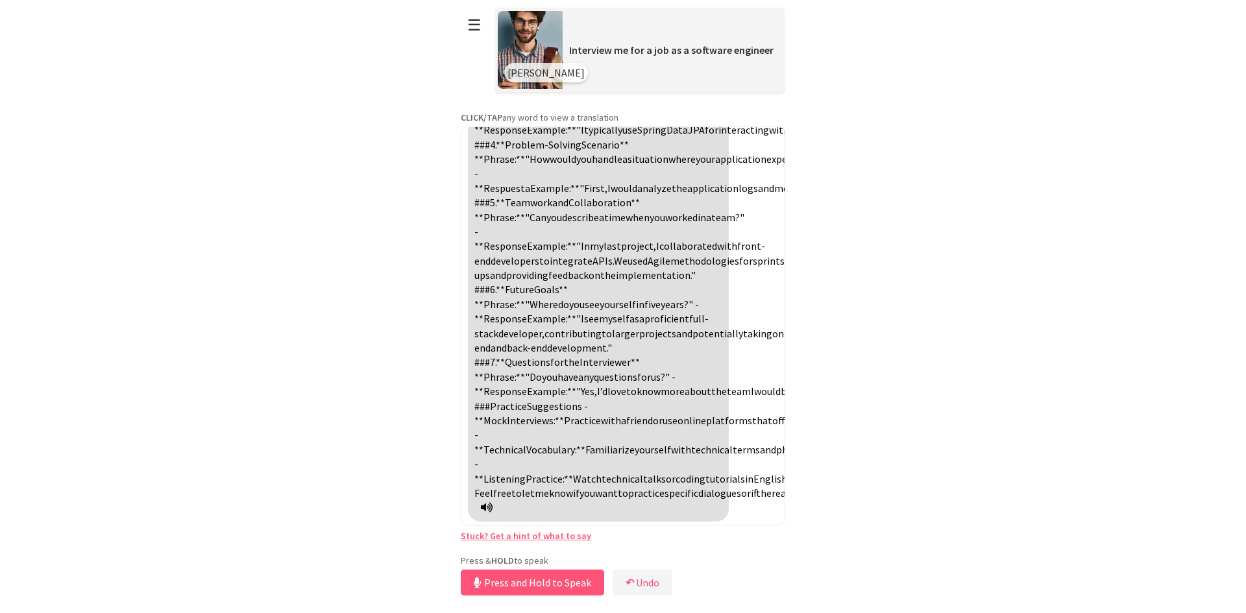
click at [1111, 175] on html "**********" at bounding box center [623, 306] width 1246 height 613
